Goal: Download file/media

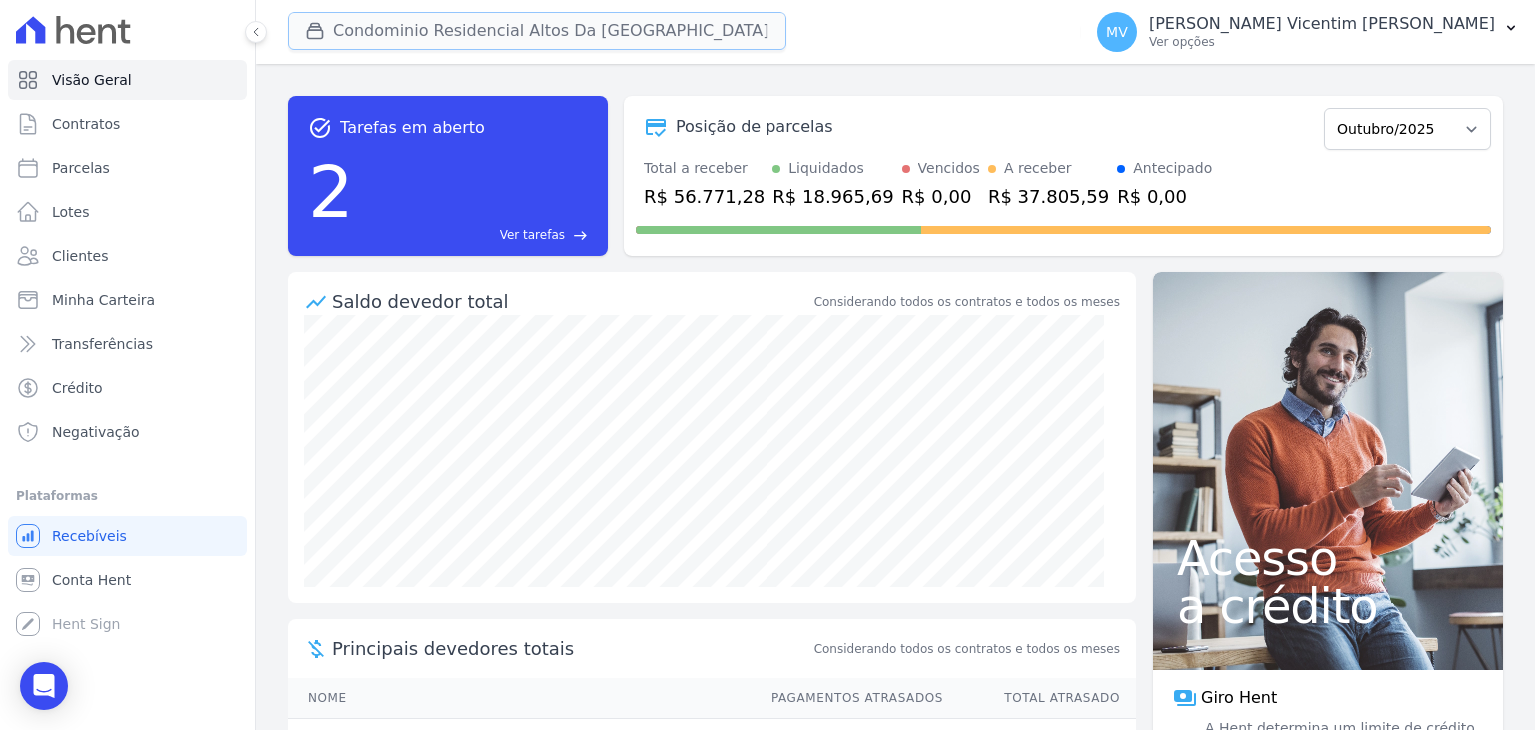
click at [603, 31] on button "Condominio Residencial Altos Da [GEOGRAPHIC_DATA]" at bounding box center [537, 31] width 499 height 38
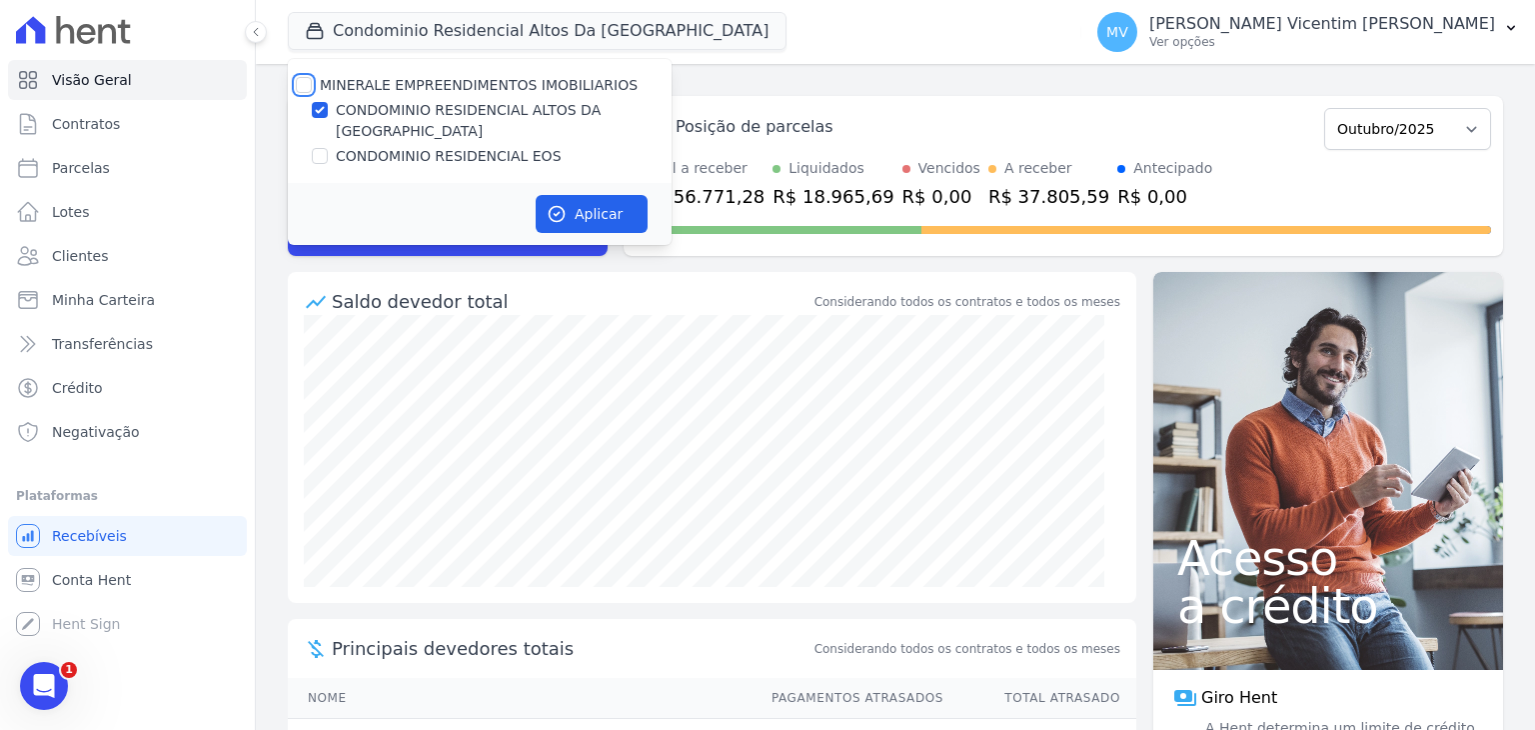
click at [308, 81] on input "MINERALE EMPREENDIMENTOS IMOBILIARIOS" at bounding box center [304, 85] width 16 height 16
checkbox input "true"
click at [308, 81] on input "MINERALE EMPREENDIMENTOS IMOBILIARIOS" at bounding box center [304, 85] width 16 height 16
checkbox input "false"
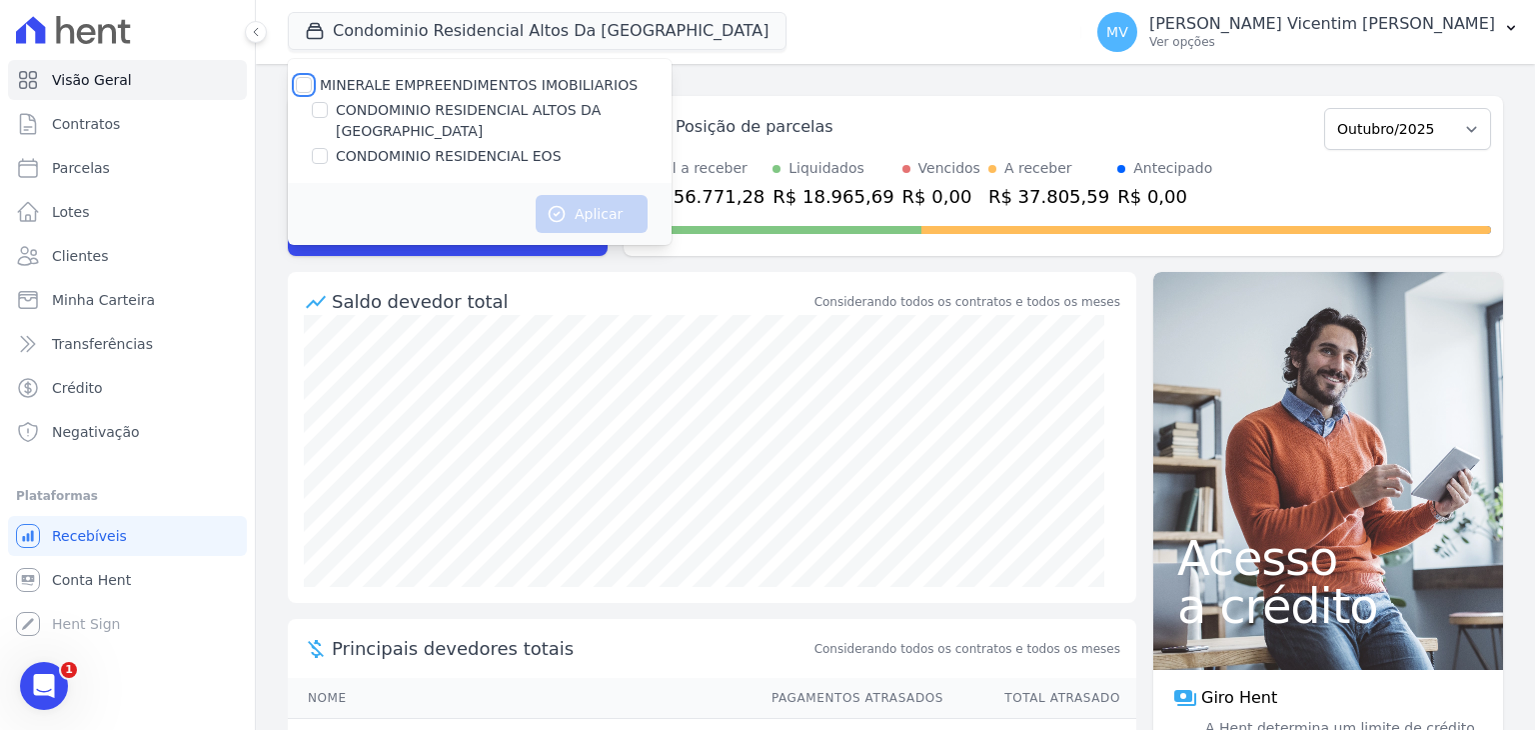
checkbox input "false"
click at [320, 148] on input "CONDOMINIO RESIDENCIAL EOS" at bounding box center [320, 156] width 16 height 16
checkbox input "true"
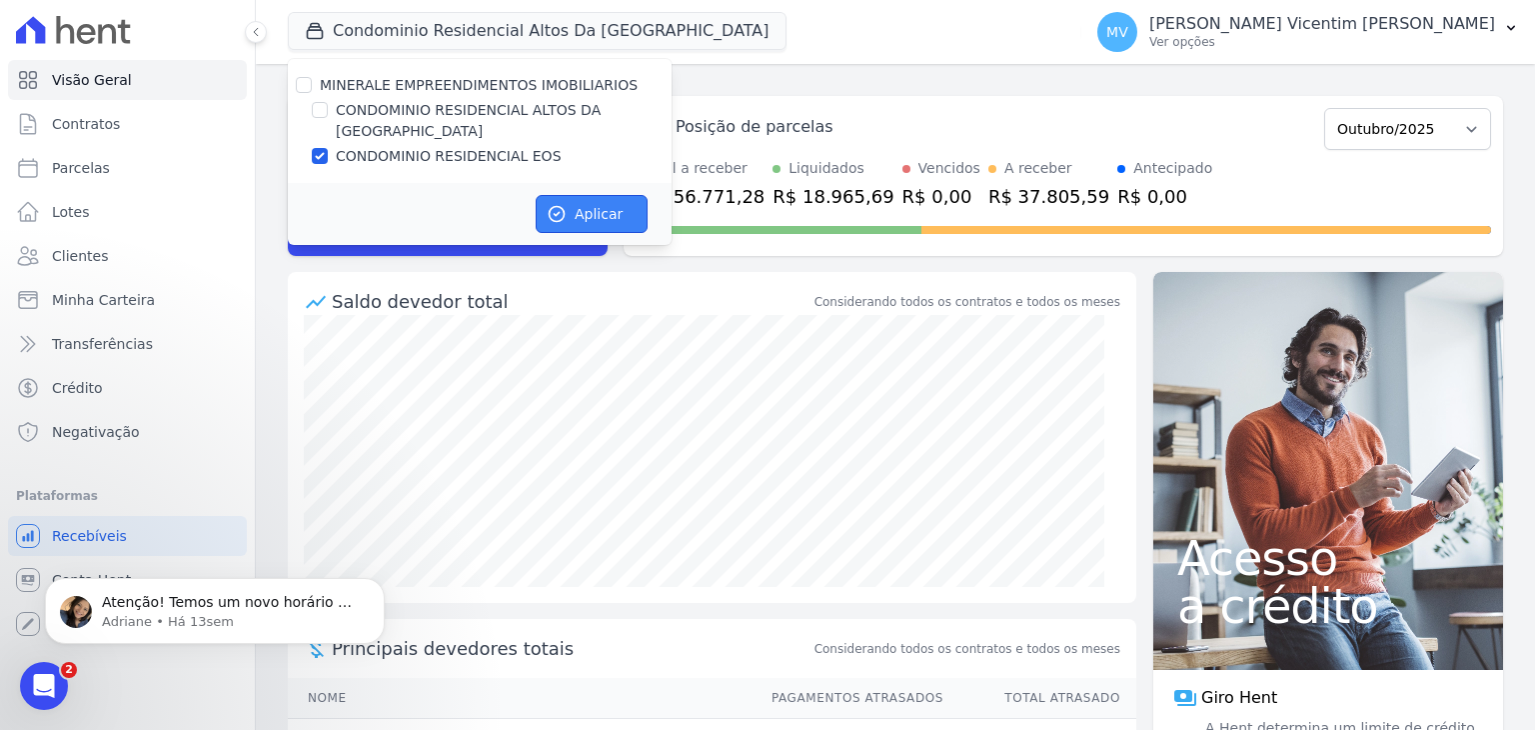
click at [586, 198] on button "Aplicar" at bounding box center [592, 214] width 112 height 38
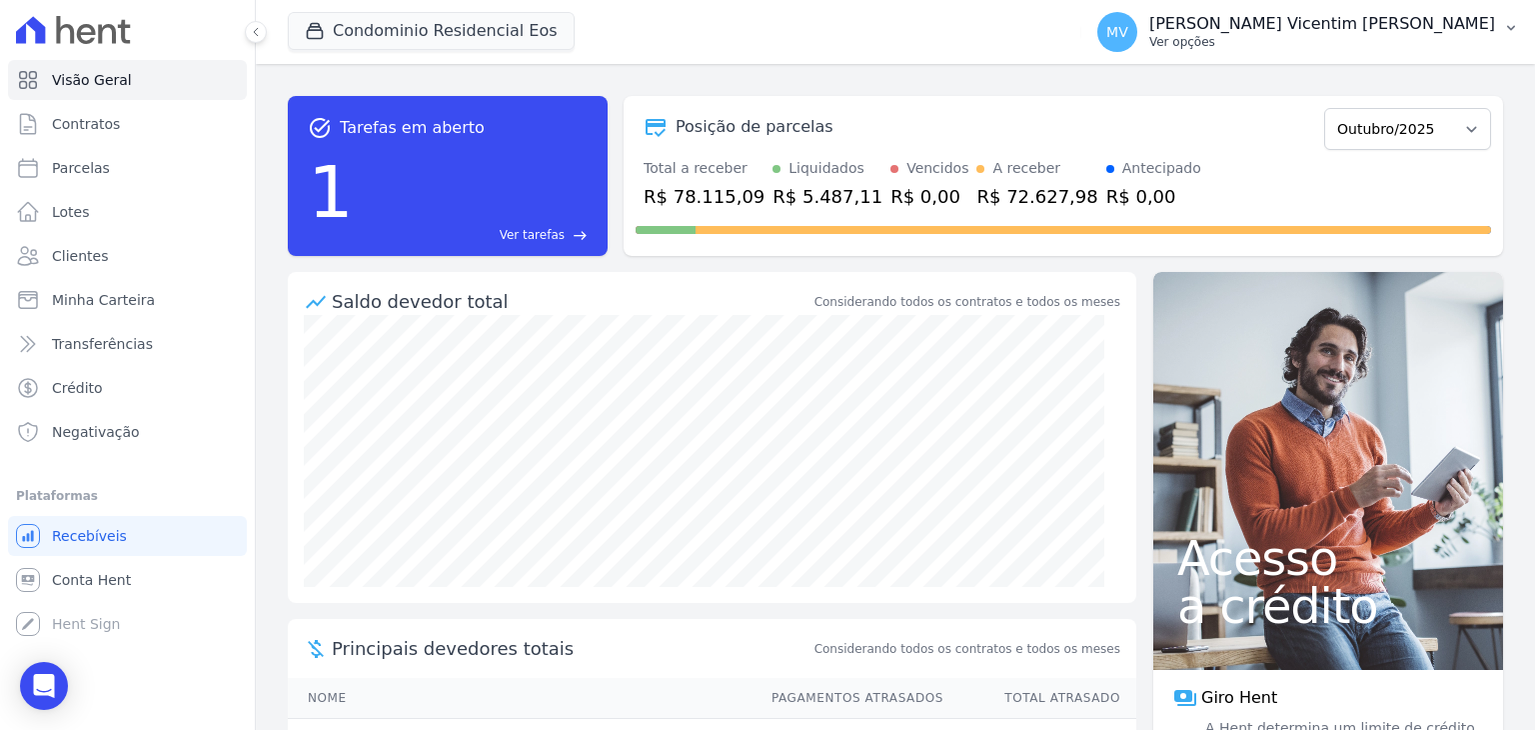
click at [1396, 48] on p "Ver opções" at bounding box center [1322, 42] width 346 height 16
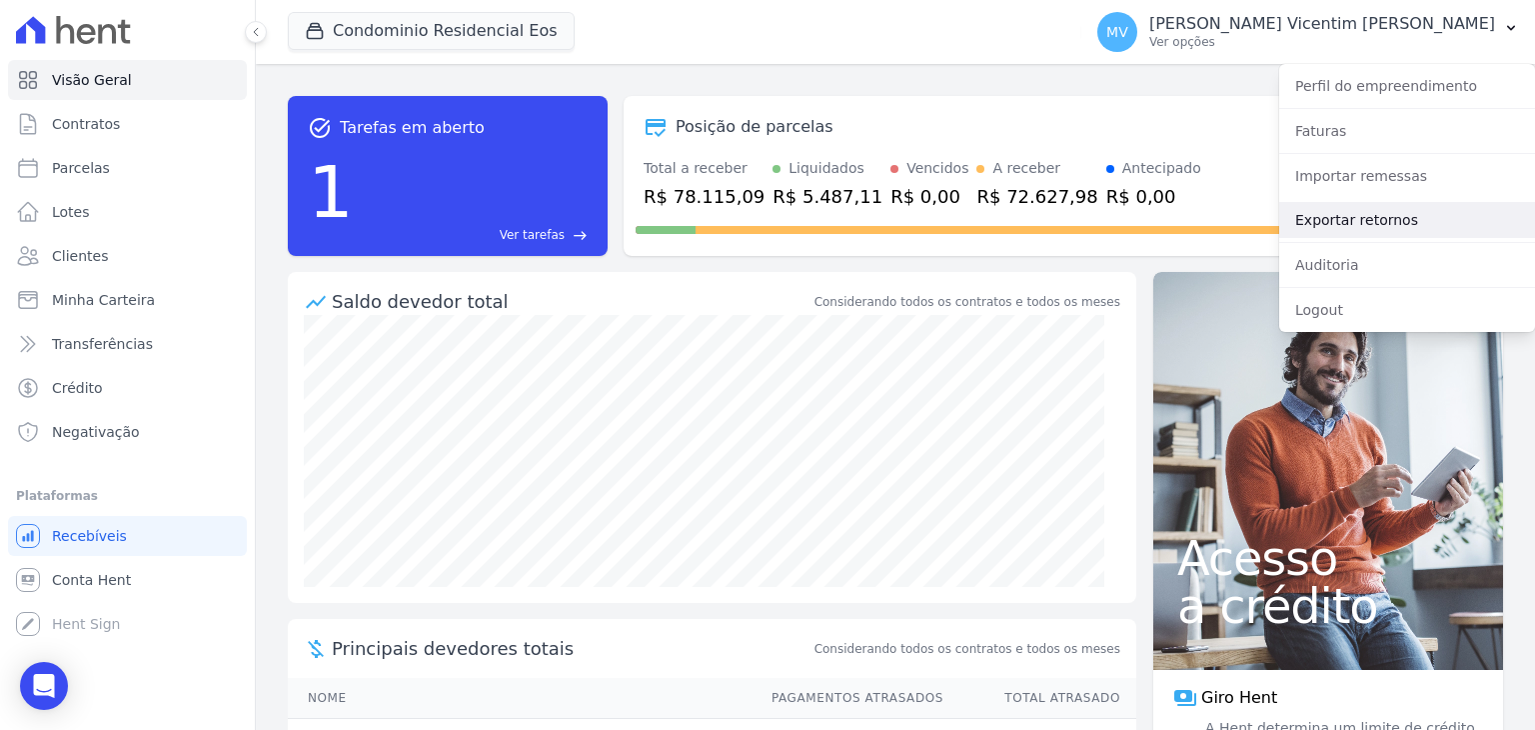
click at [1384, 217] on link "Exportar retornos" at bounding box center [1407, 220] width 256 height 36
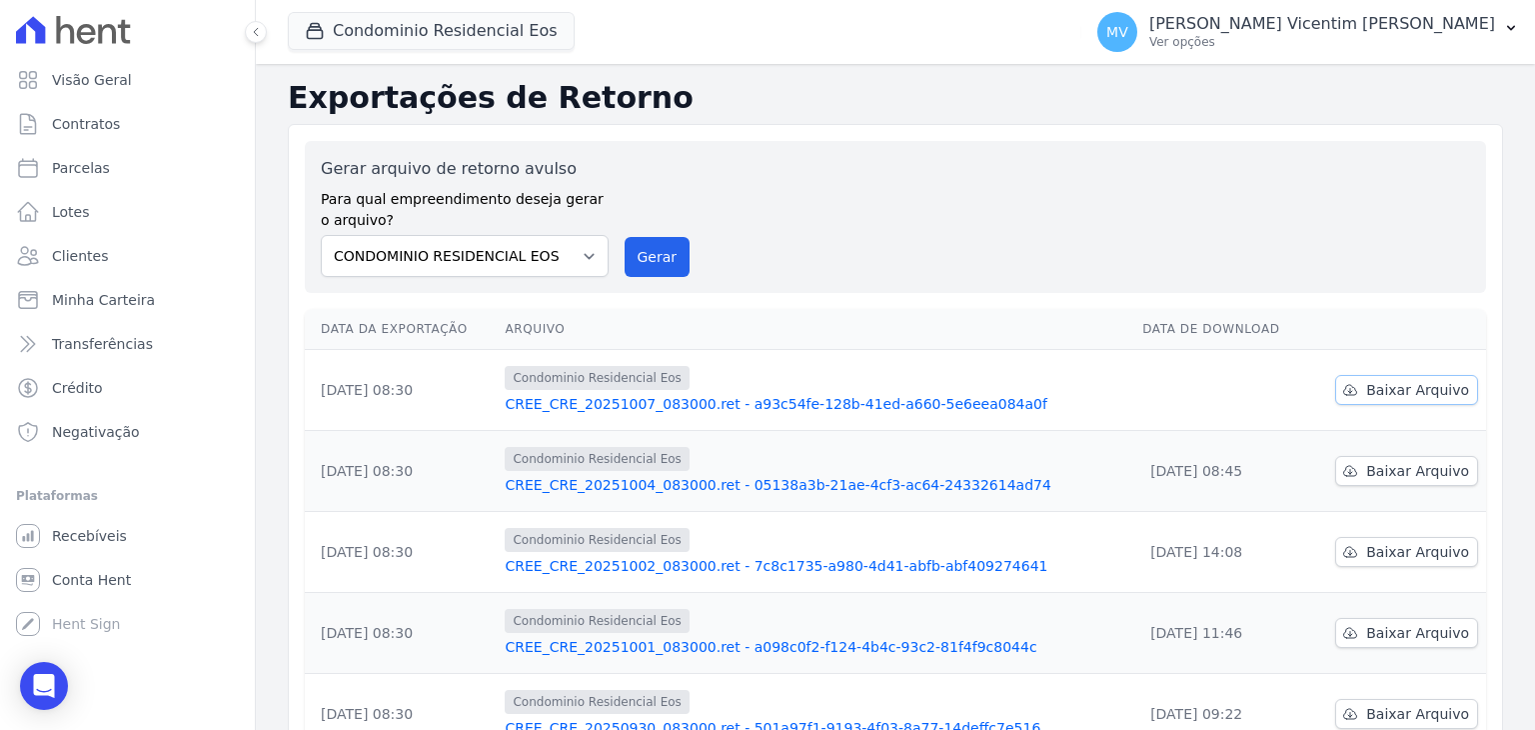
click at [1389, 387] on span "Baixar Arquivo" at bounding box center [1417, 390] width 103 height 20
click at [535, 30] on button "Condominio Residencial Eos" at bounding box center [431, 31] width 287 height 38
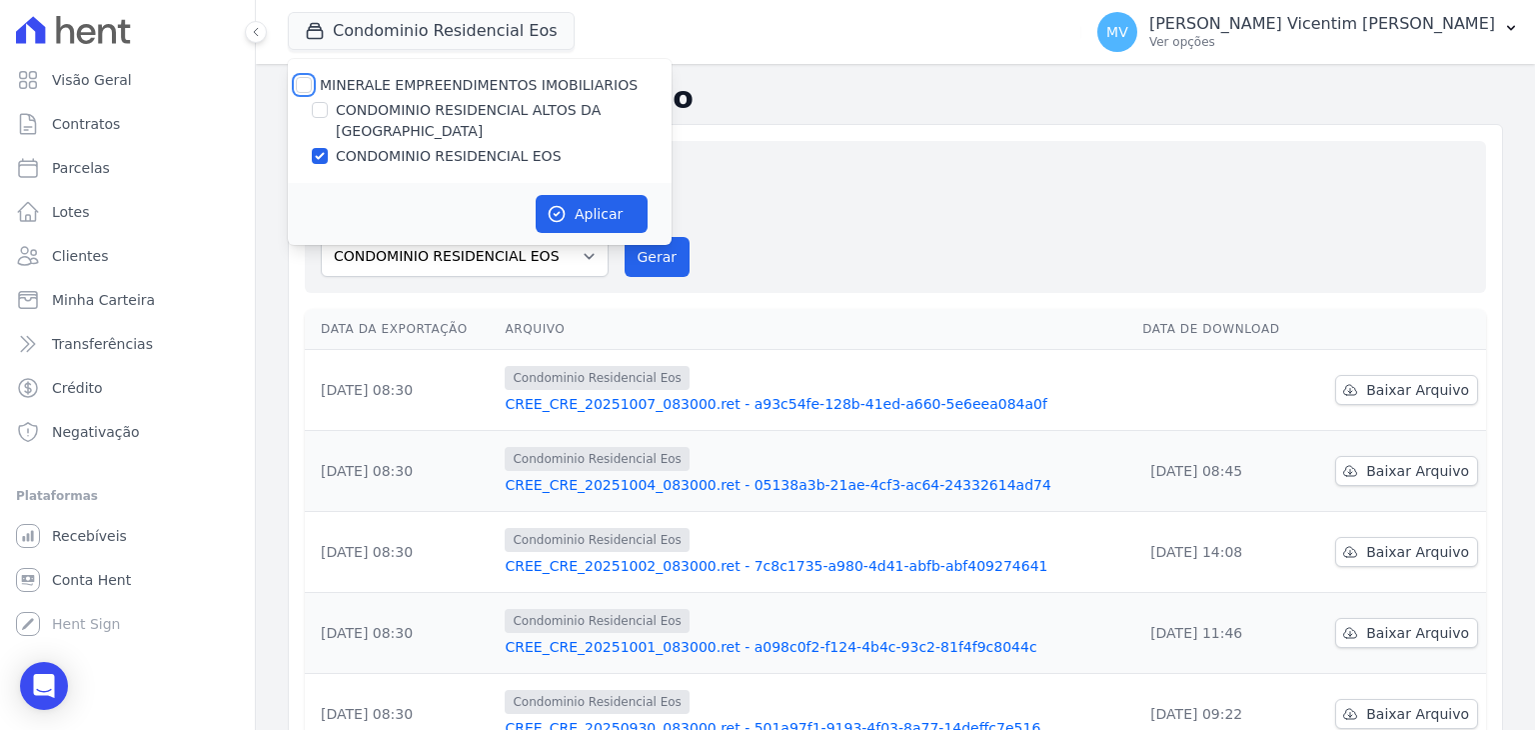
click at [306, 81] on input "MINERALE EMPREENDIMENTOS IMOBILIARIOS" at bounding box center [304, 85] width 16 height 16
checkbox input "true"
click at [306, 81] on input "MINERALE EMPREENDIMENTOS IMOBILIARIOS" at bounding box center [304, 85] width 16 height 16
checkbox input "false"
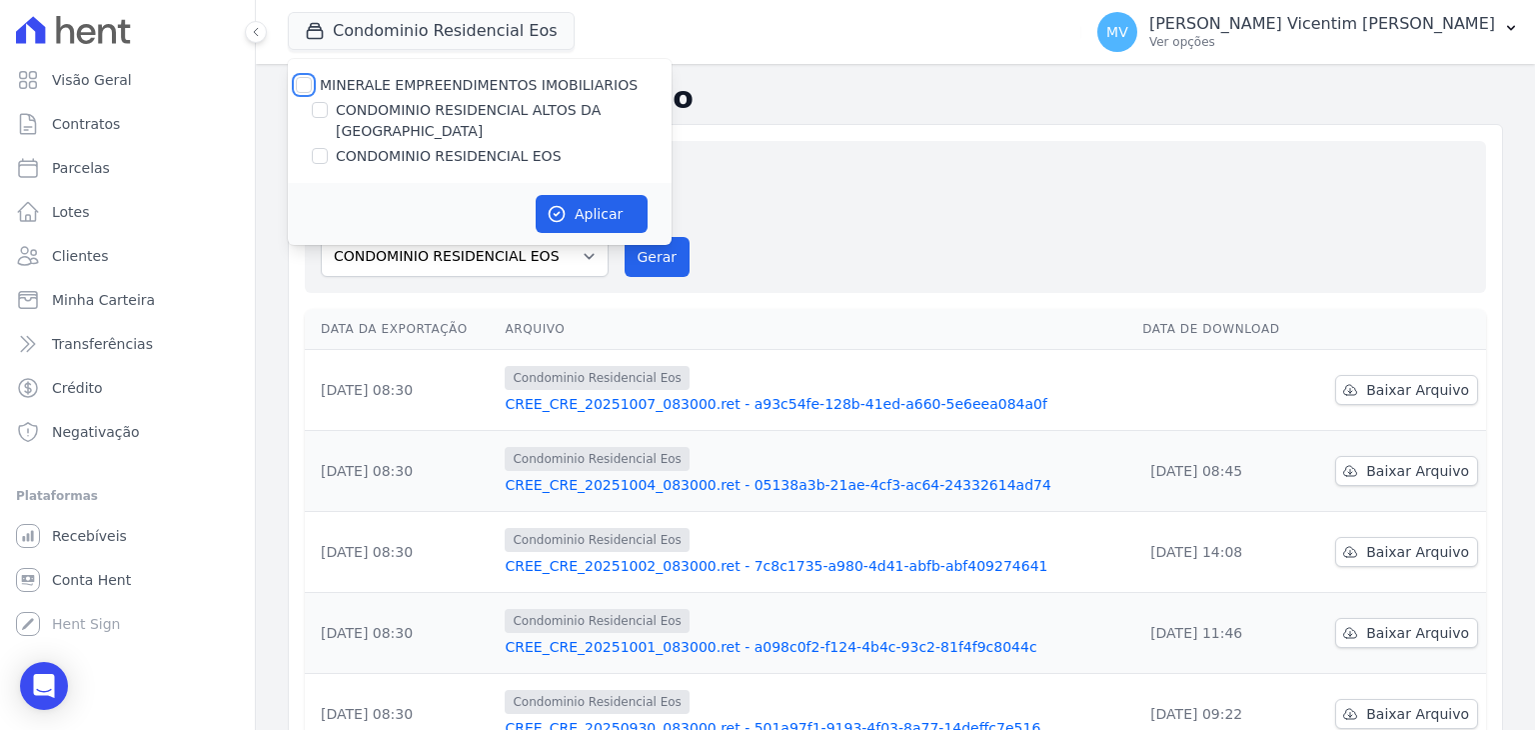
checkbox input "false"
click at [320, 107] on input "CONDOMINIO RESIDENCIAL ALTOS DA [GEOGRAPHIC_DATA]" at bounding box center [320, 110] width 16 height 16
checkbox input "true"
click at [616, 195] on button "Aplicar" at bounding box center [592, 214] width 112 height 38
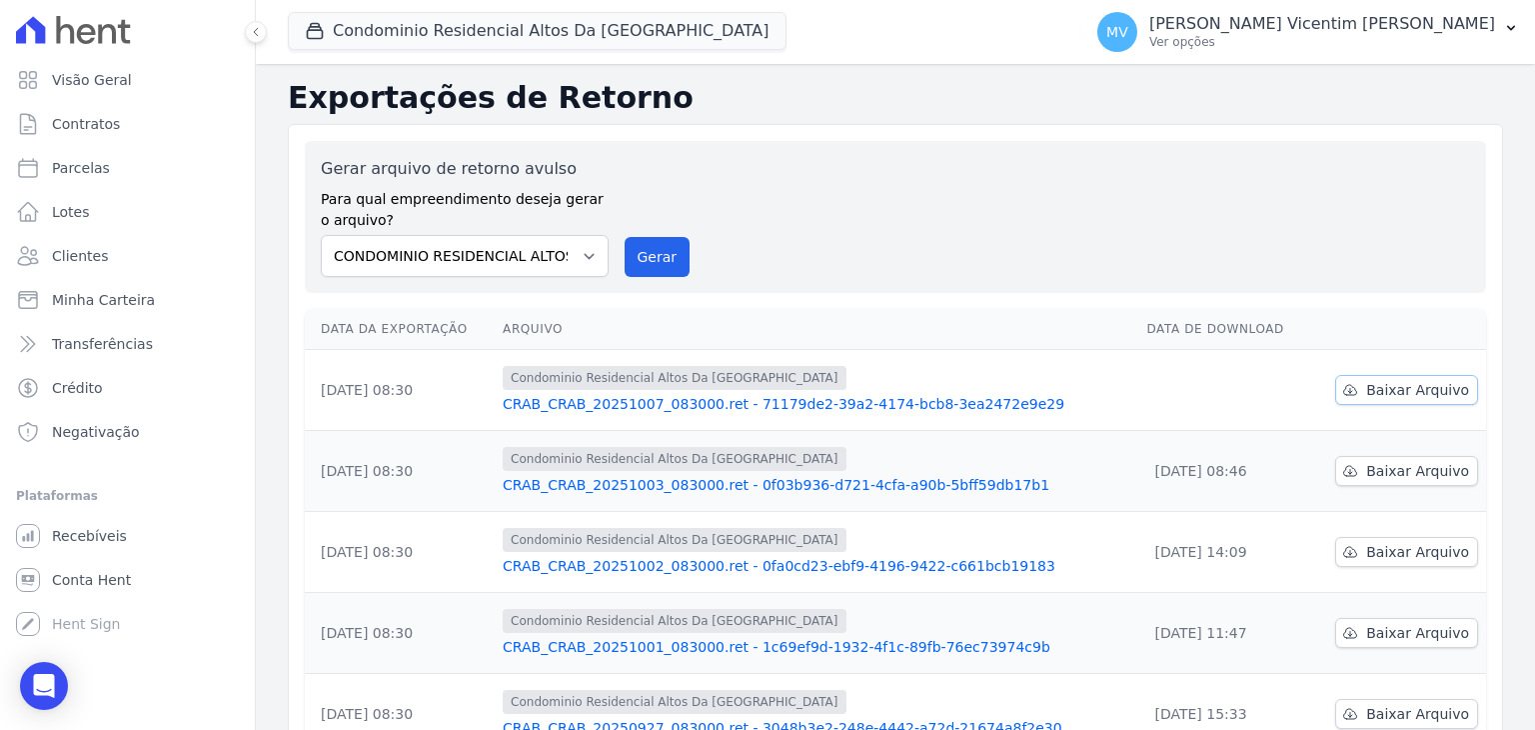
click at [1385, 389] on span "Baixar Arquivo" at bounding box center [1417, 390] width 103 height 20
